Goal: Navigation & Orientation: Find specific page/section

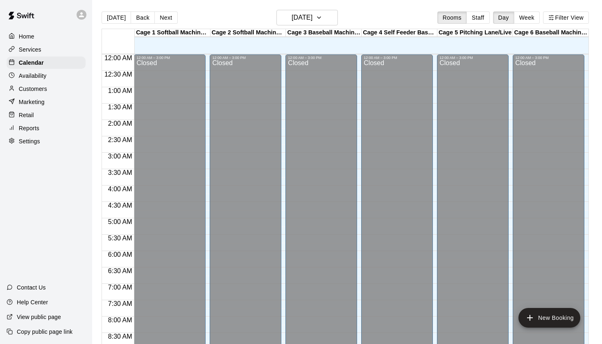
scroll to position [457, 0]
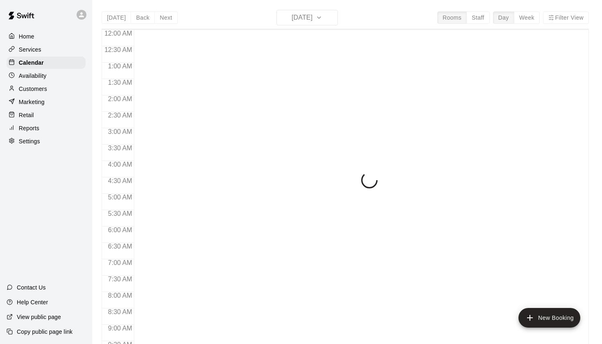
scroll to position [457, 0]
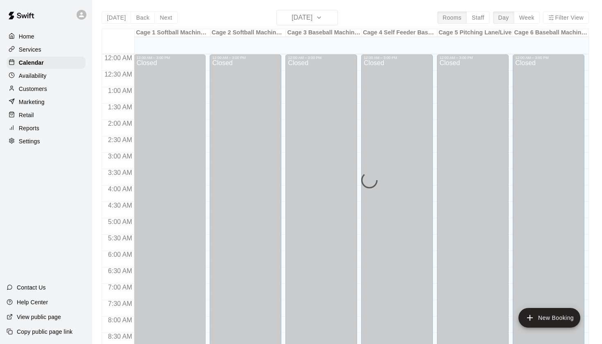
scroll to position [459, 0]
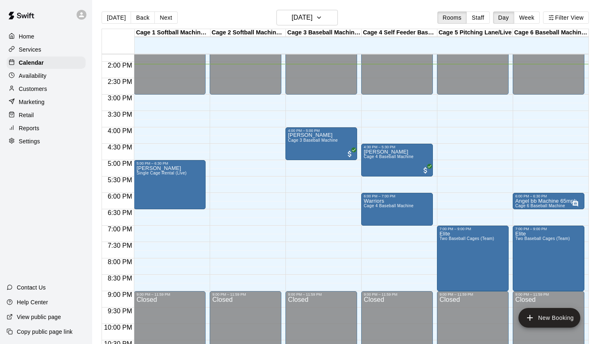
scroll to position [450, 0]
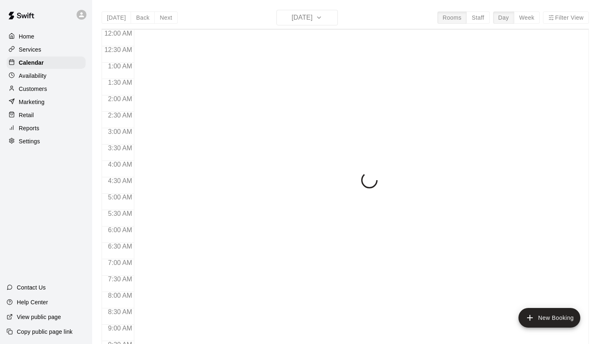
scroll to position [461, 0]
